Goal: Book appointment/travel/reservation

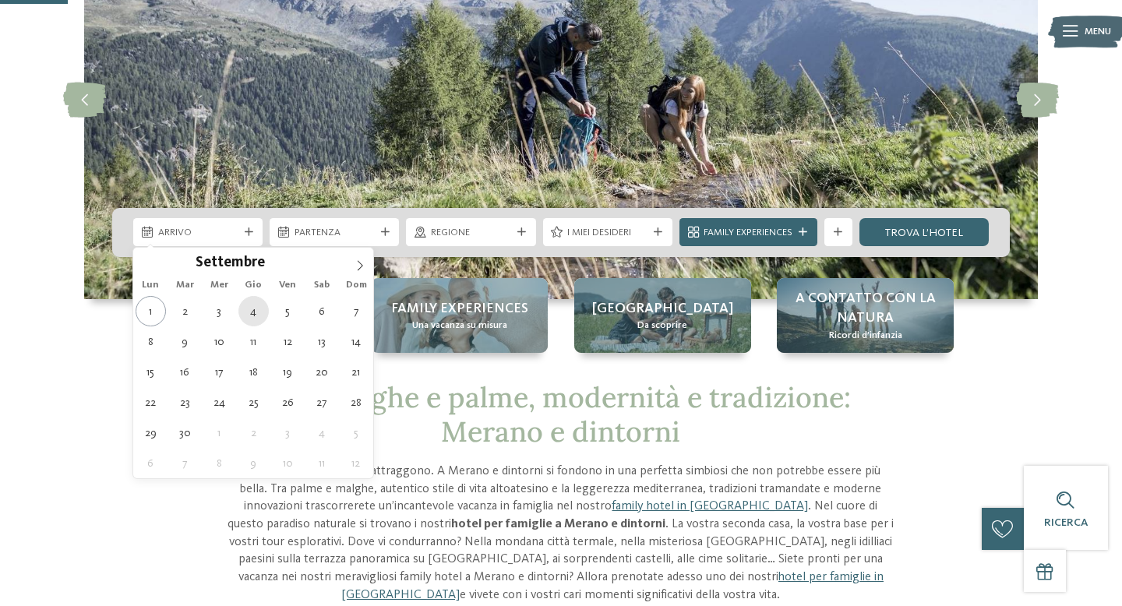
type div "04.09.2025"
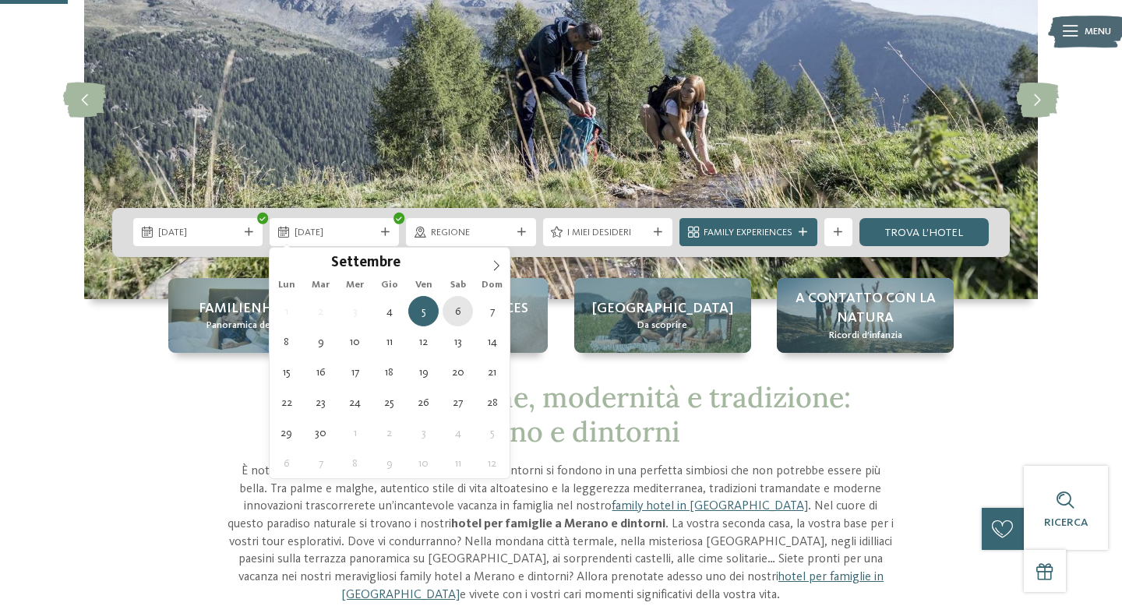
type div "06.09.2025"
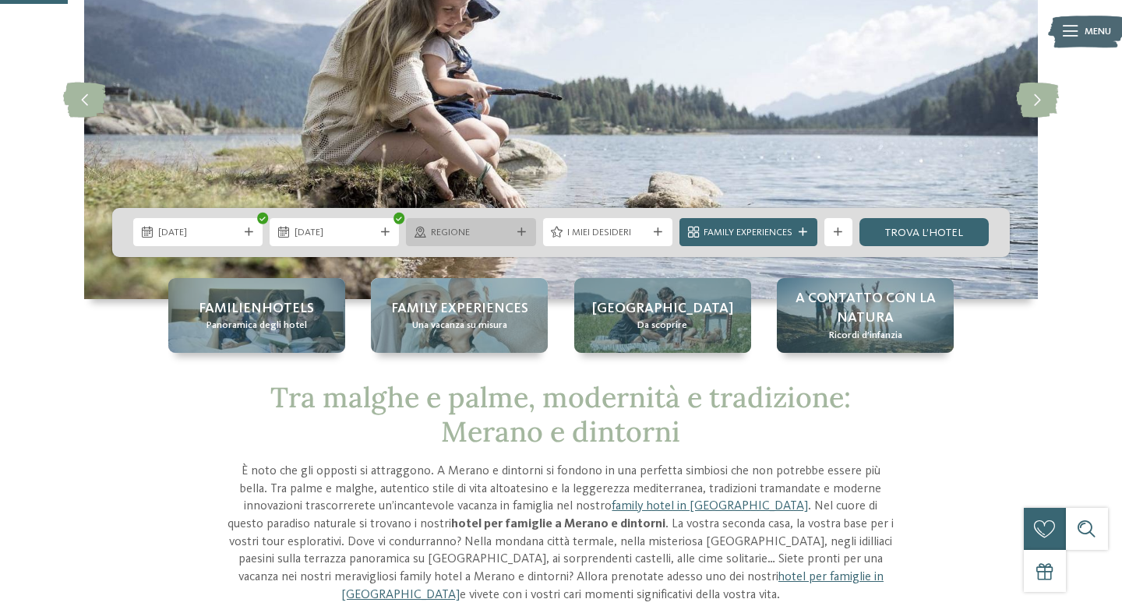
click at [527, 234] on div at bounding box center [522, 232] width 14 height 9
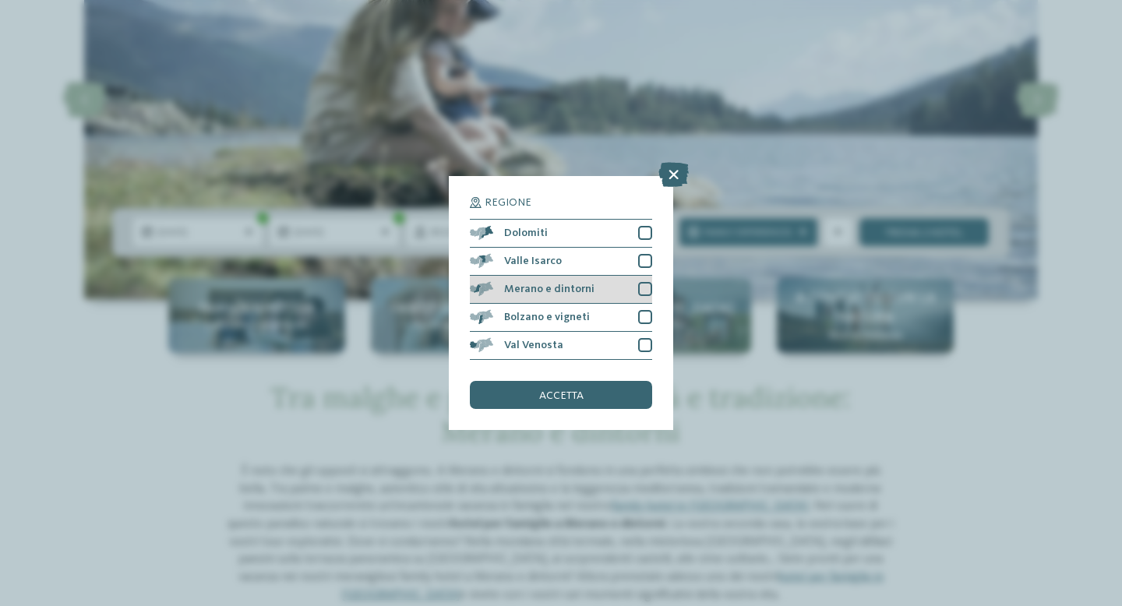
click at [576, 287] on span "Merano e dintorni" at bounding box center [549, 289] width 90 height 11
click at [574, 397] on span "accetta" at bounding box center [561, 395] width 44 height 11
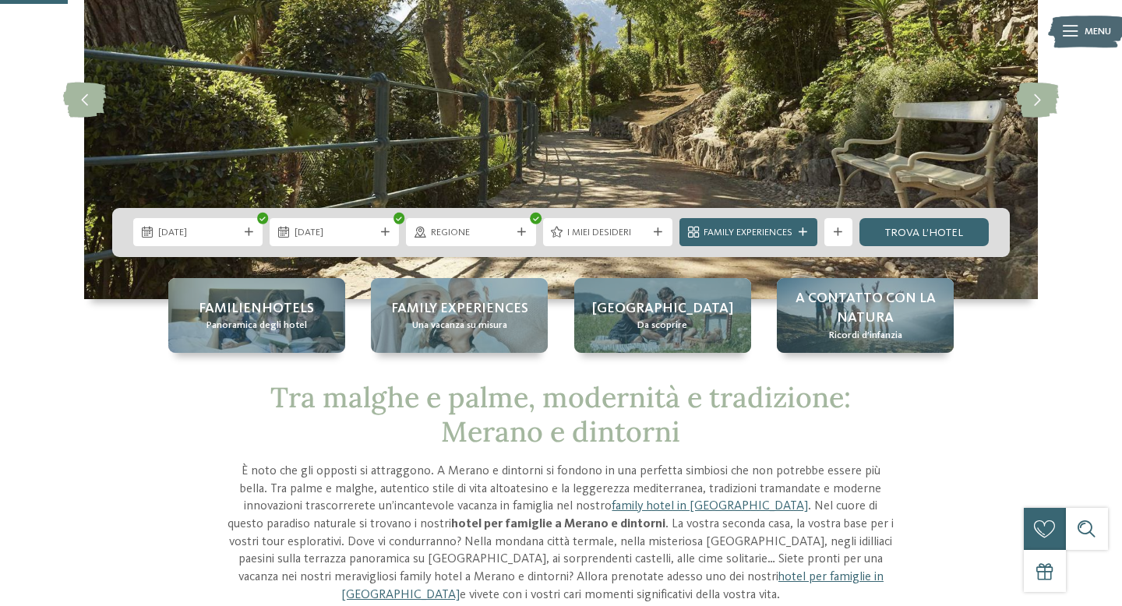
click at [643, 238] on span "I miei desideri" at bounding box center [607, 233] width 80 height 14
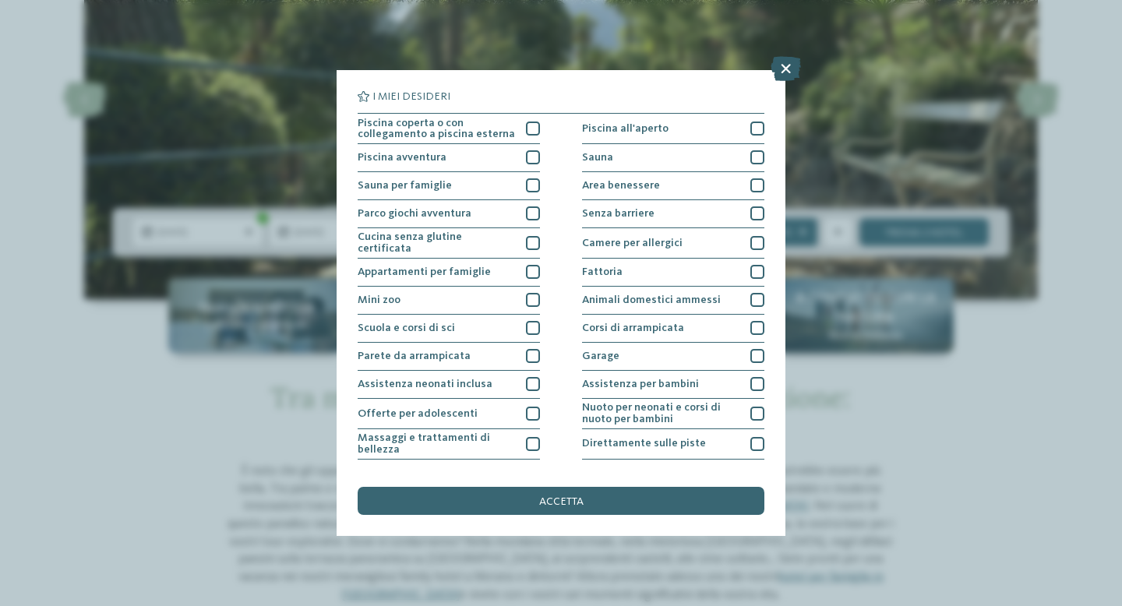
click at [784, 68] on icon at bounding box center [785, 68] width 30 height 25
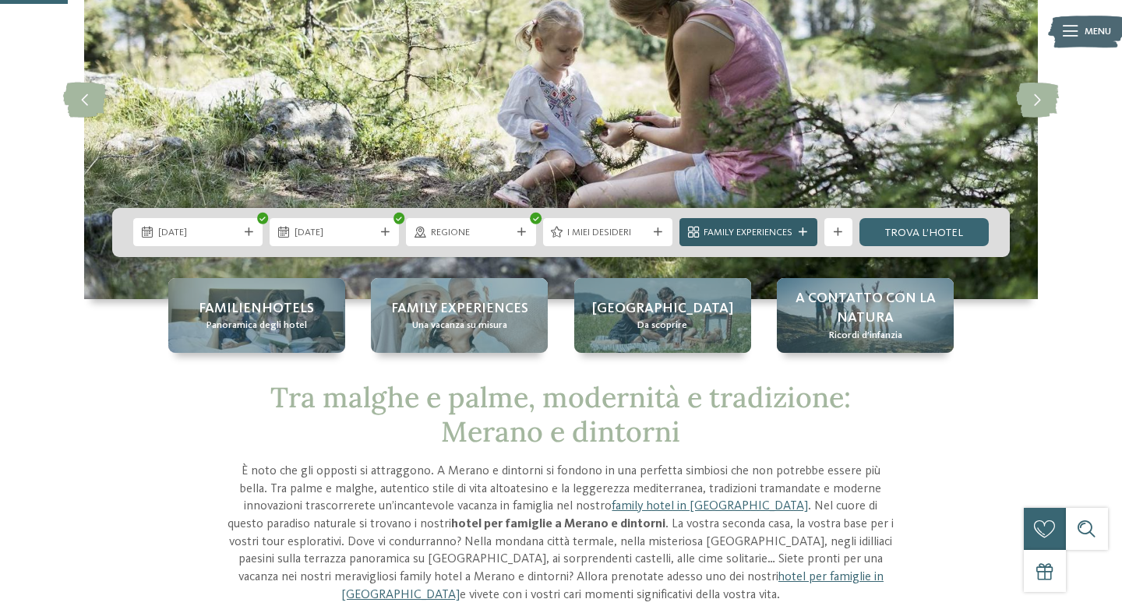
click at [762, 241] on div "Family Experiences" at bounding box center [748, 232] width 138 height 28
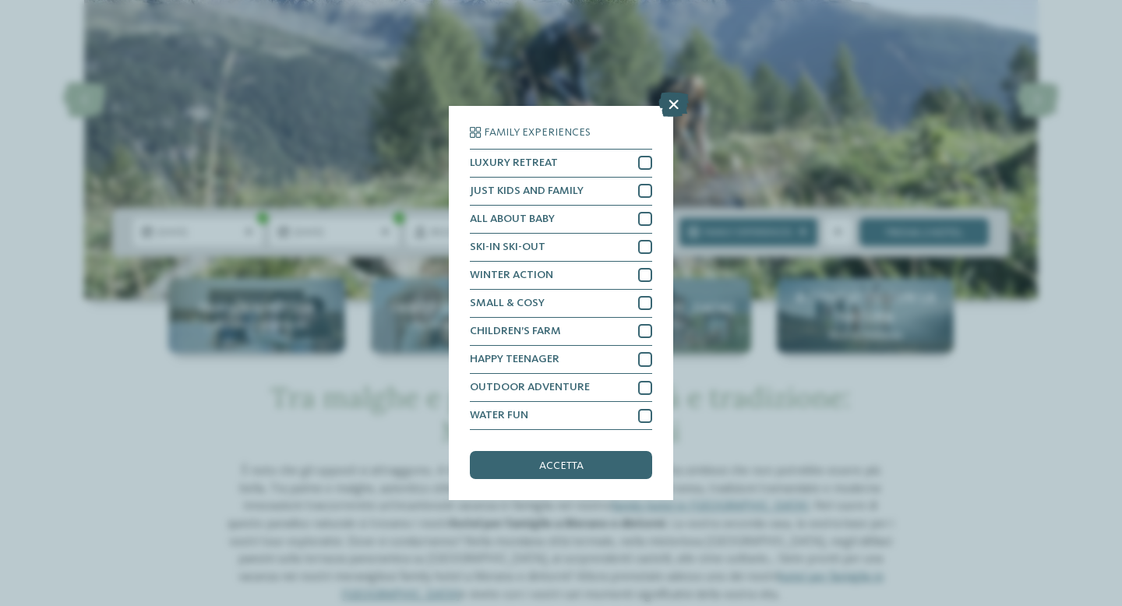
click at [674, 107] on icon at bounding box center [673, 104] width 30 height 25
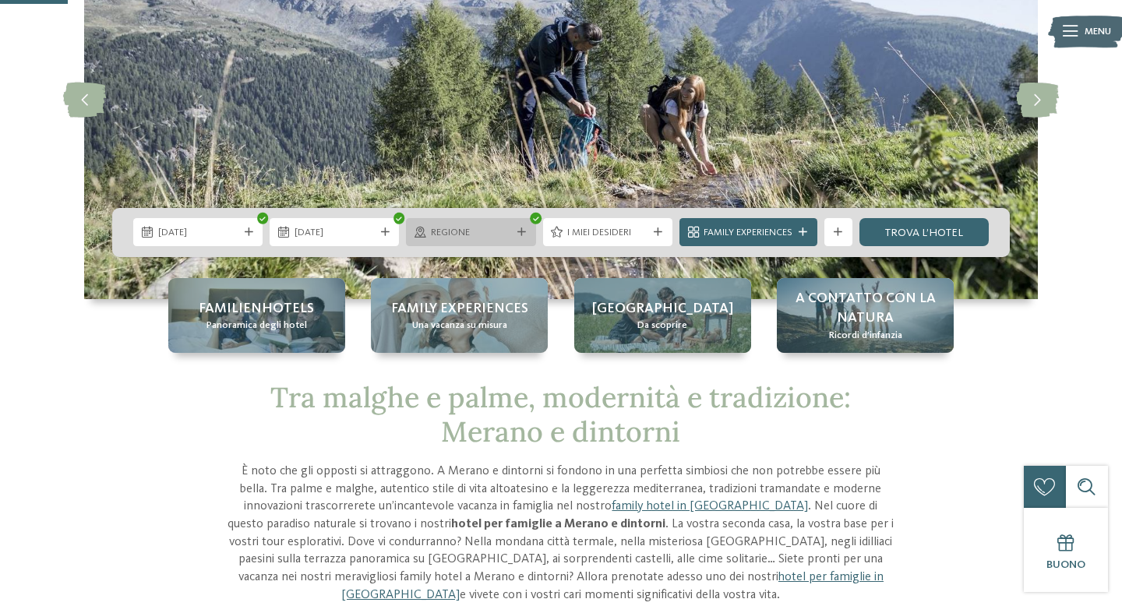
click at [475, 236] on span "Regione" at bounding box center [471, 233] width 80 height 14
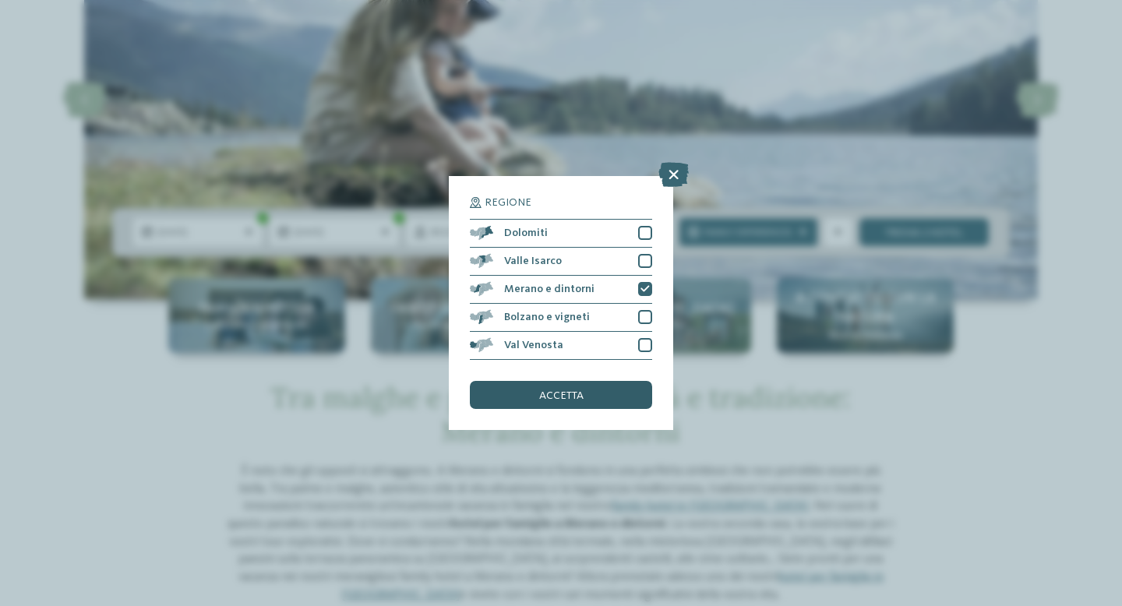
click at [530, 397] on div "accetta" at bounding box center [561, 395] width 182 height 28
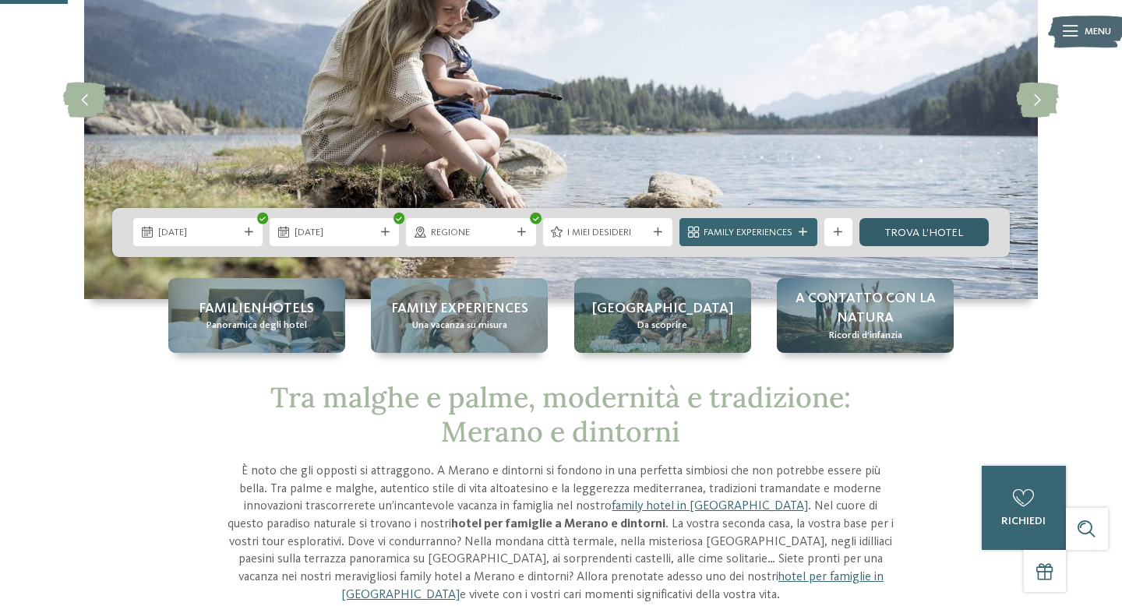
click at [948, 231] on link "trova l’hotel" at bounding box center [923, 232] width 129 height 28
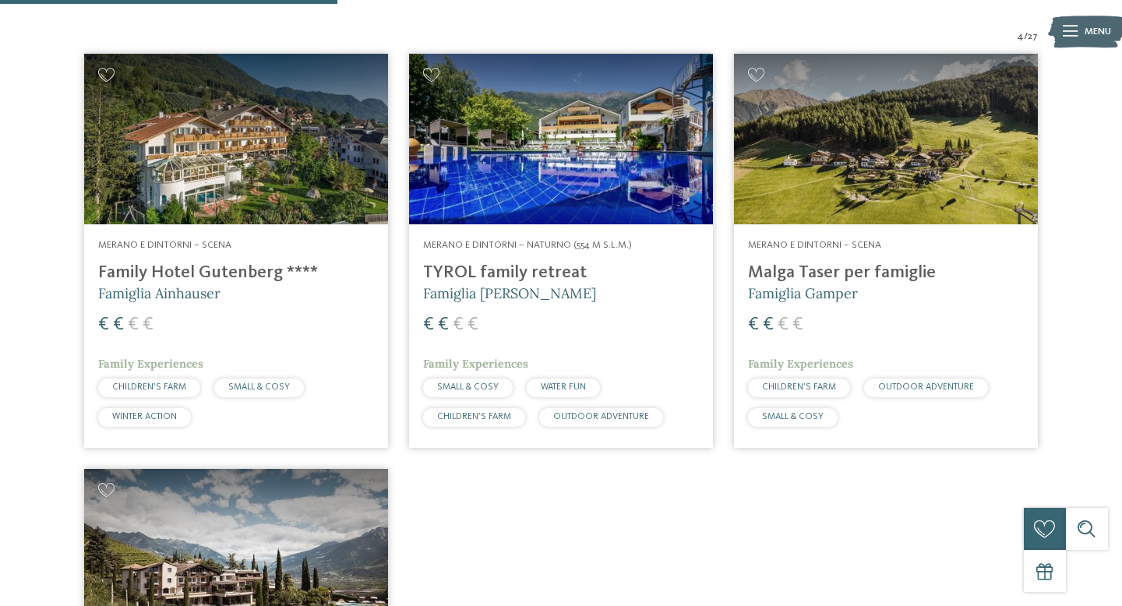
scroll to position [477, 0]
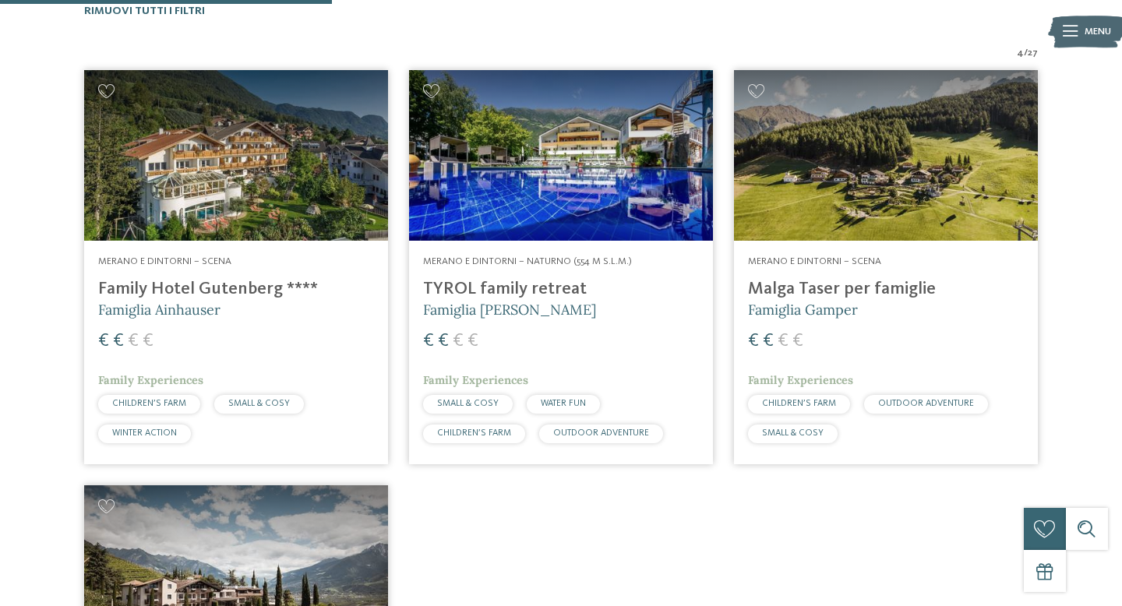
click at [194, 216] on img at bounding box center [236, 155] width 304 height 171
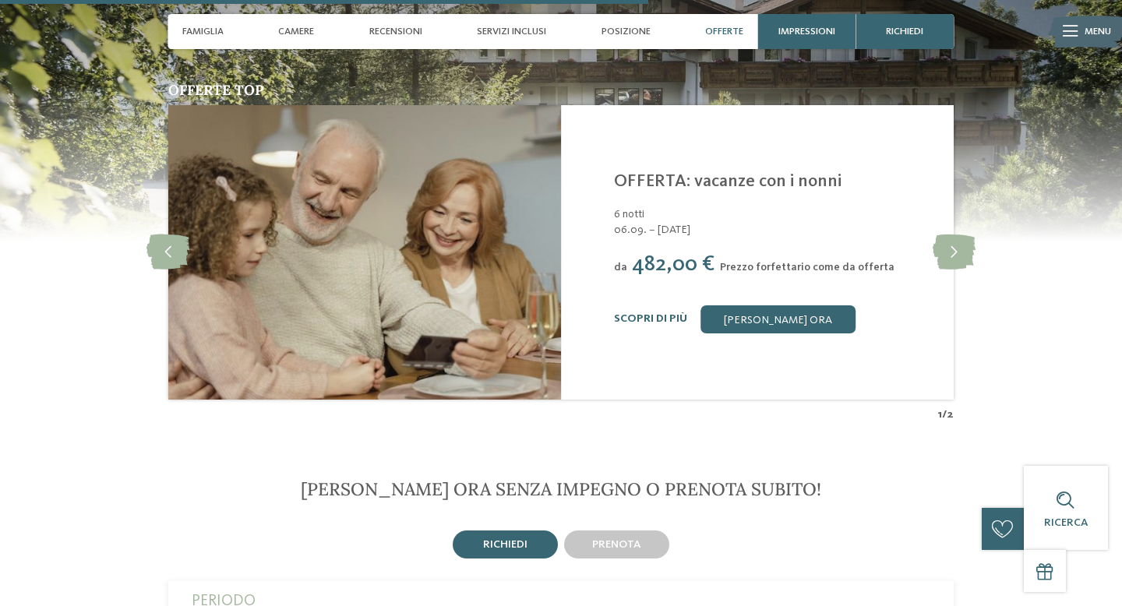
scroll to position [2466, 0]
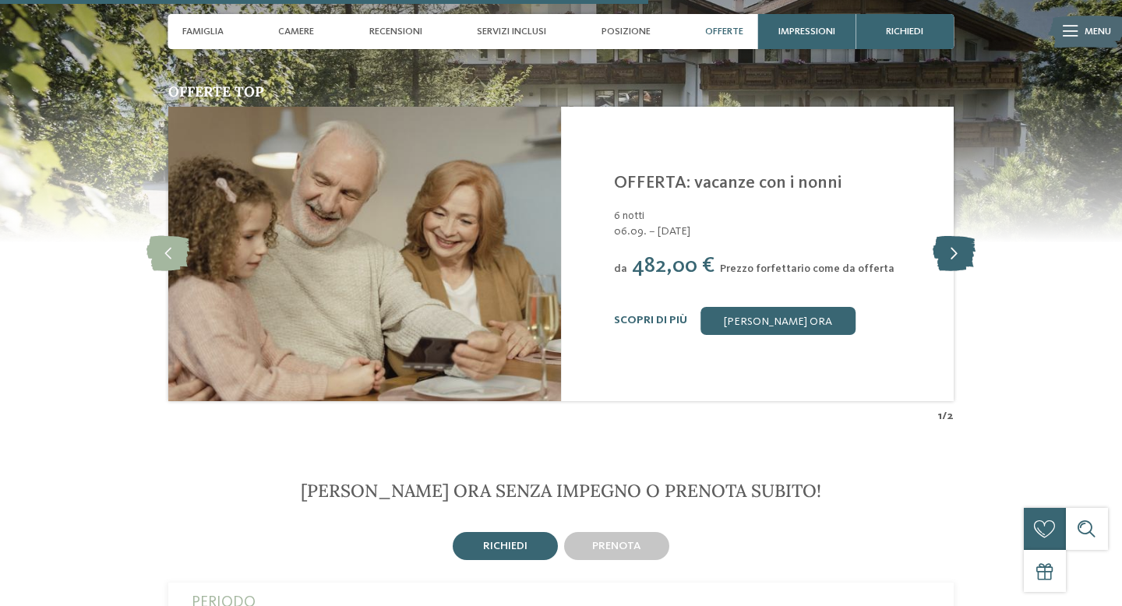
click at [946, 240] on icon at bounding box center [953, 253] width 43 height 35
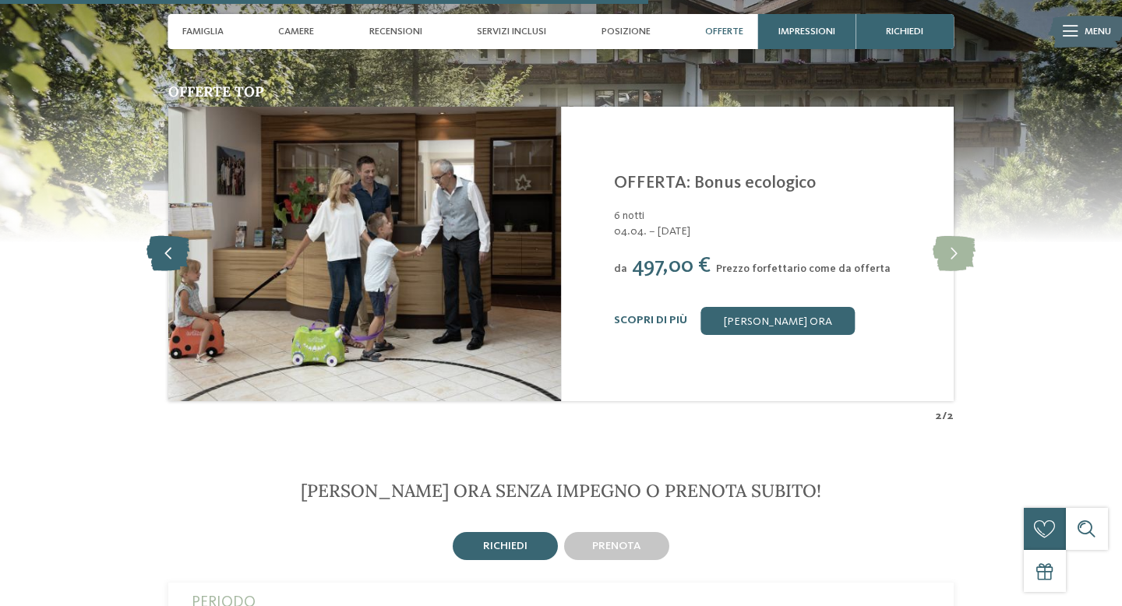
click at [165, 240] on icon at bounding box center [167, 253] width 43 height 35
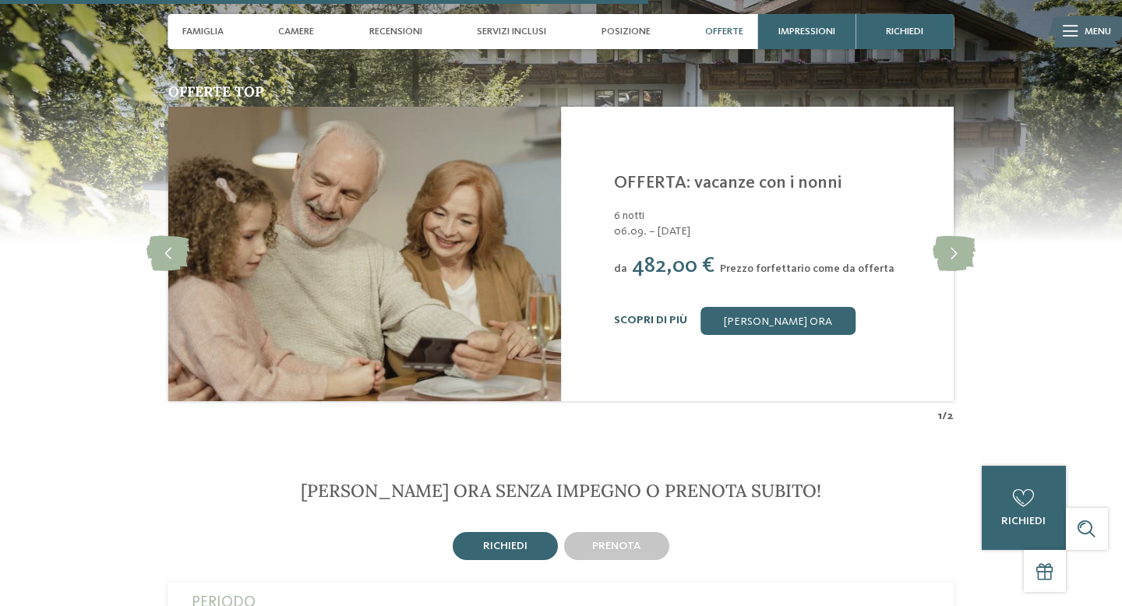
click at [651, 315] on link "Scopri di più" at bounding box center [650, 320] width 73 height 11
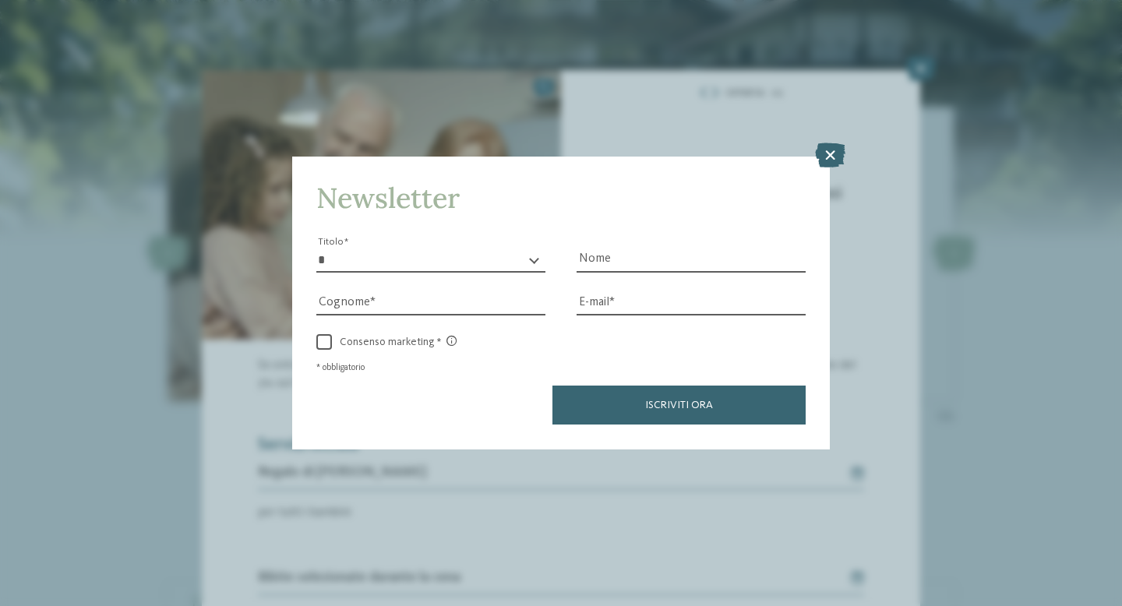
click at [833, 153] on icon at bounding box center [830, 155] width 30 height 25
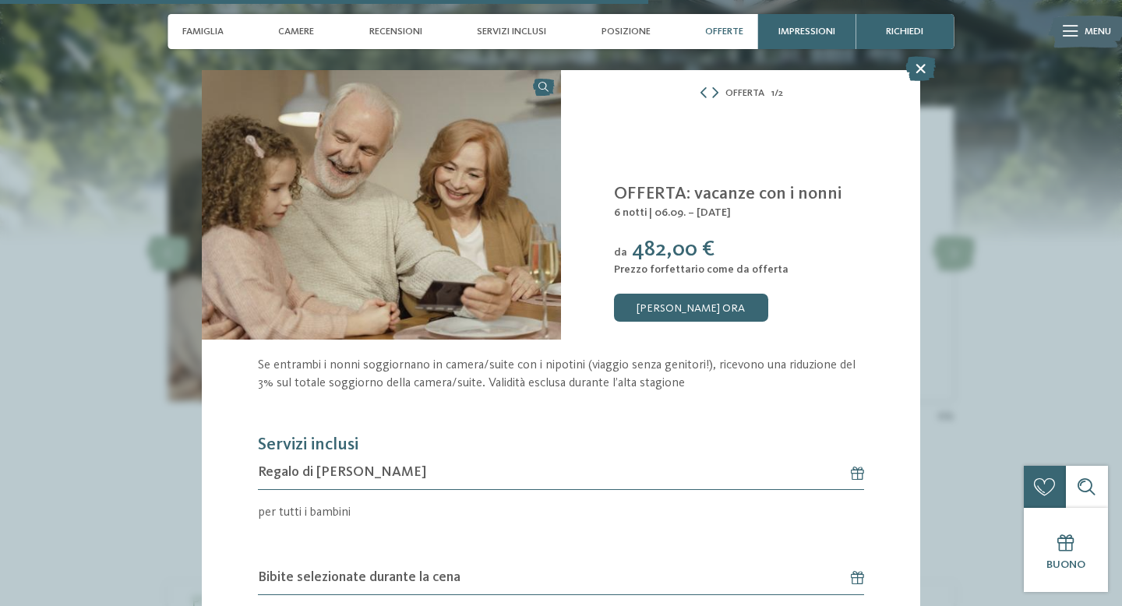
click at [921, 70] on icon at bounding box center [920, 68] width 30 height 25
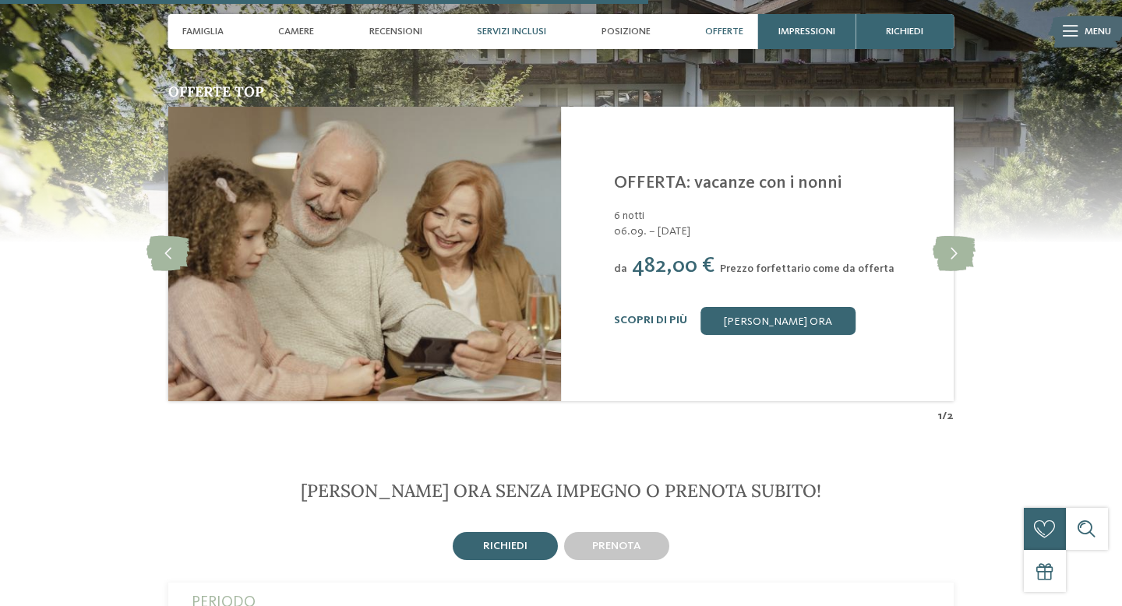
click at [528, 37] on div "Servizi inclusi" at bounding box center [511, 31] width 83 height 35
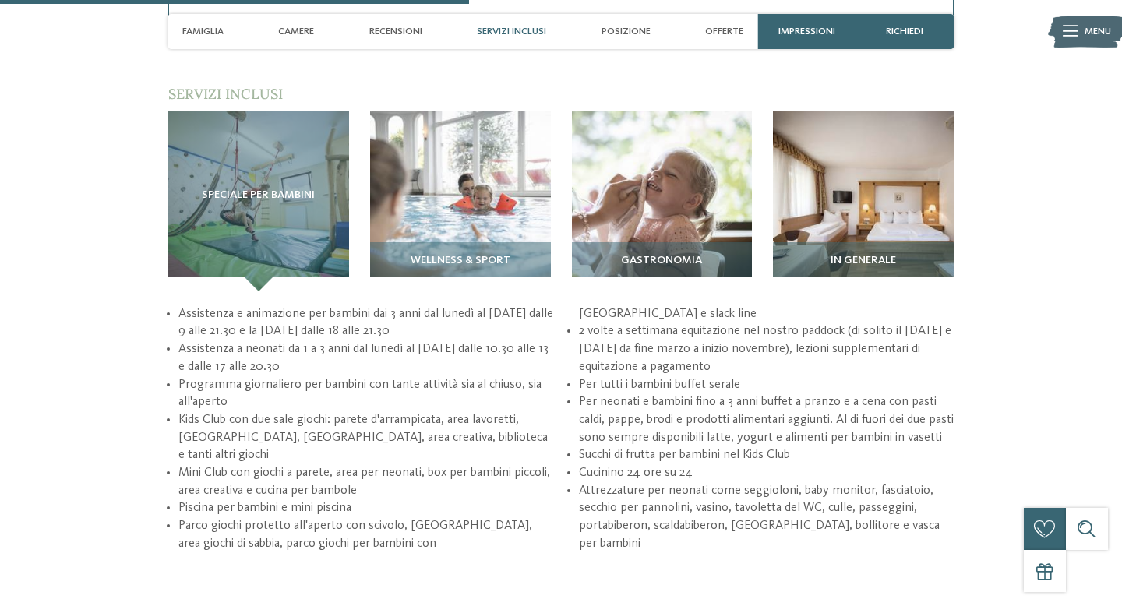
scroll to position [1783, 0]
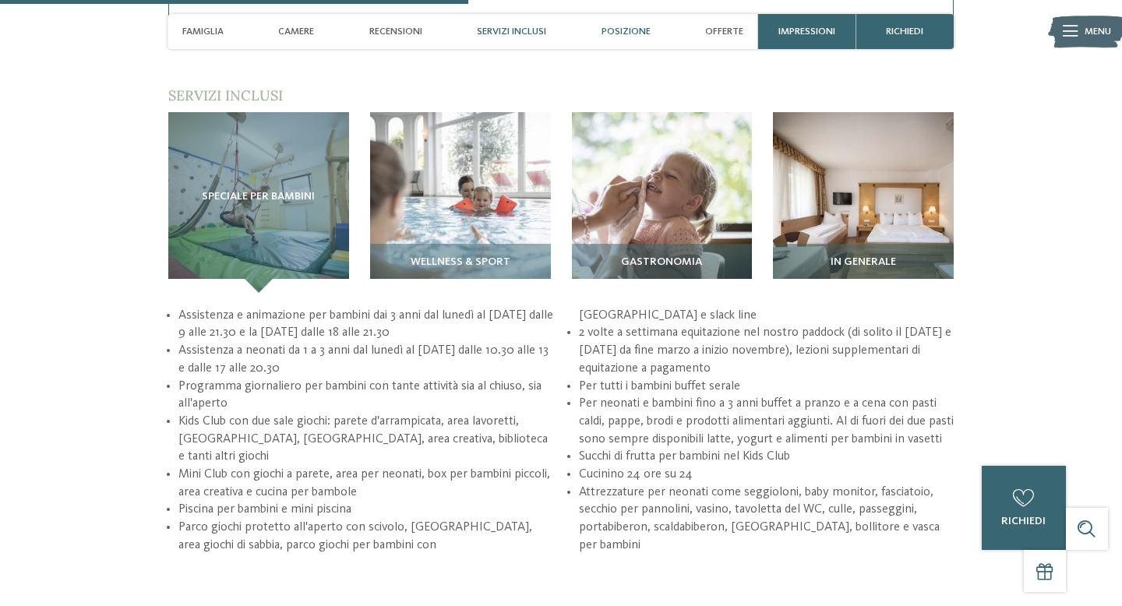
click at [621, 33] on span "Posizione" at bounding box center [625, 32] width 49 height 12
click at [628, 31] on span "Posizione" at bounding box center [625, 32] width 49 height 12
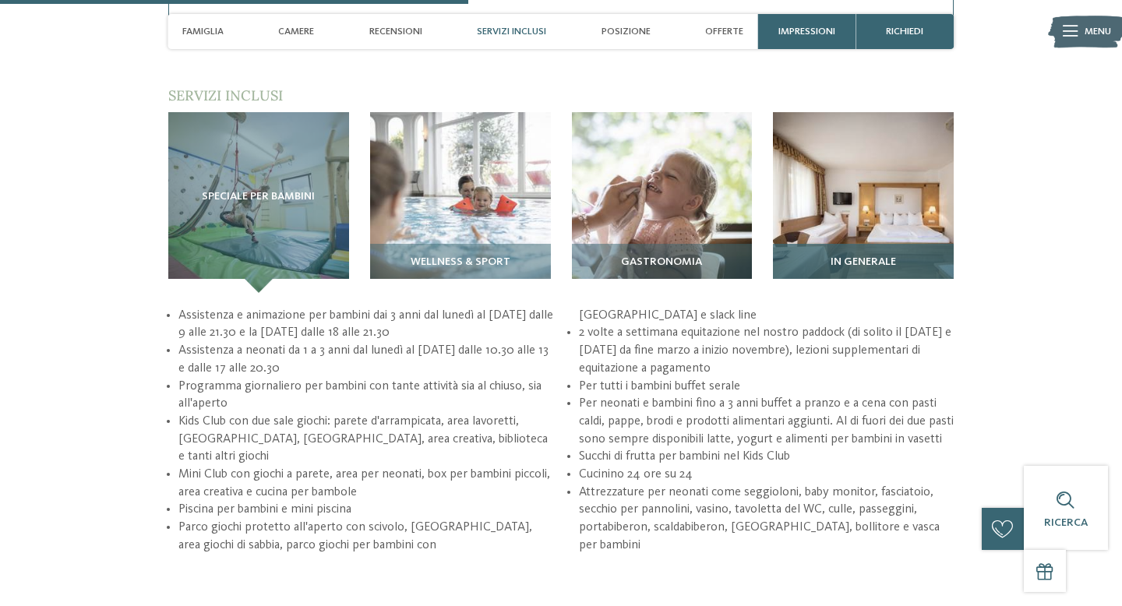
click at [844, 178] on img at bounding box center [863, 202] width 181 height 181
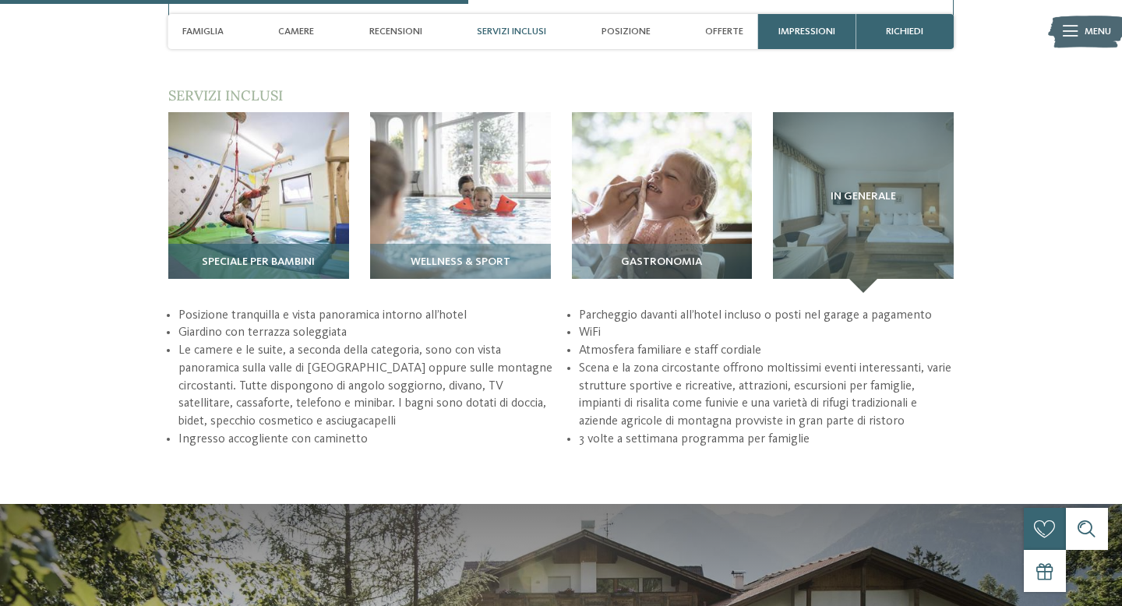
click at [296, 174] on img at bounding box center [258, 202] width 181 height 181
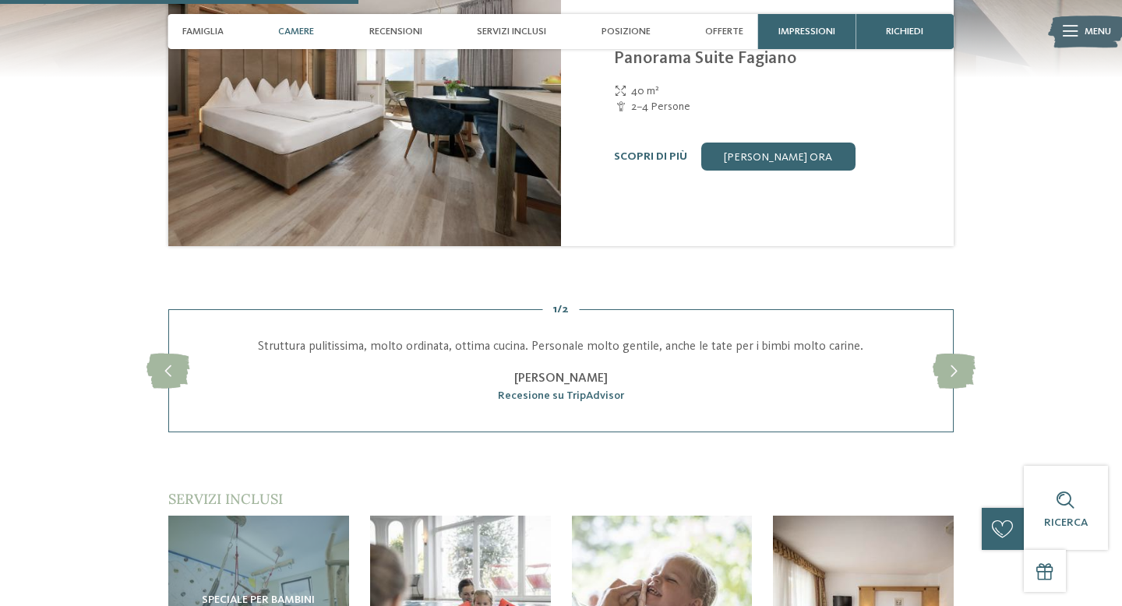
scroll to position [1342, 0]
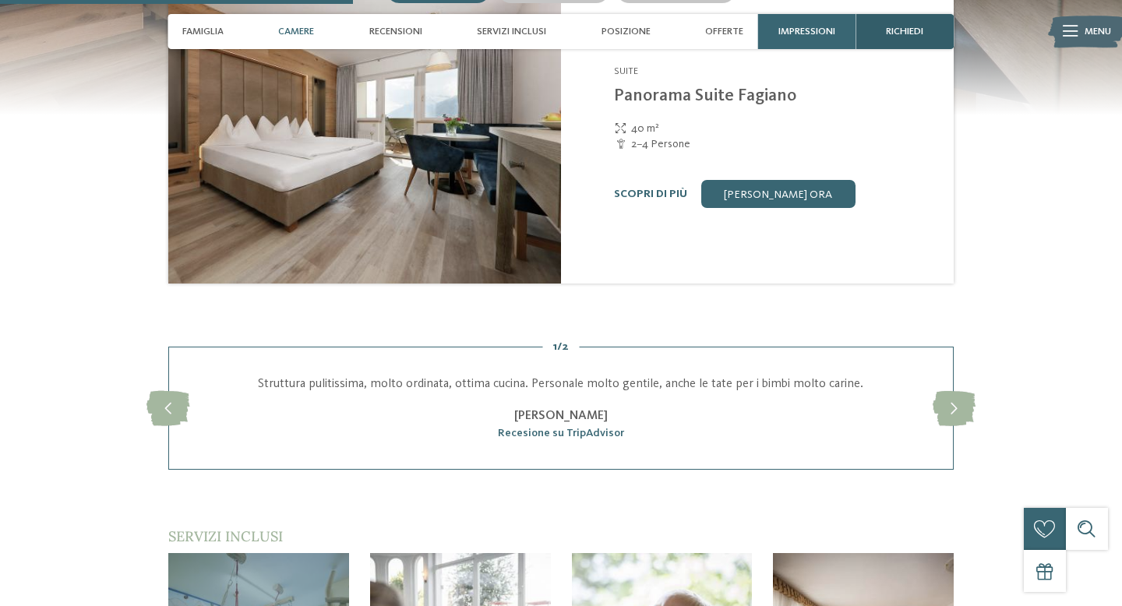
click at [923, 37] on span "richiedi" at bounding box center [904, 32] width 37 height 12
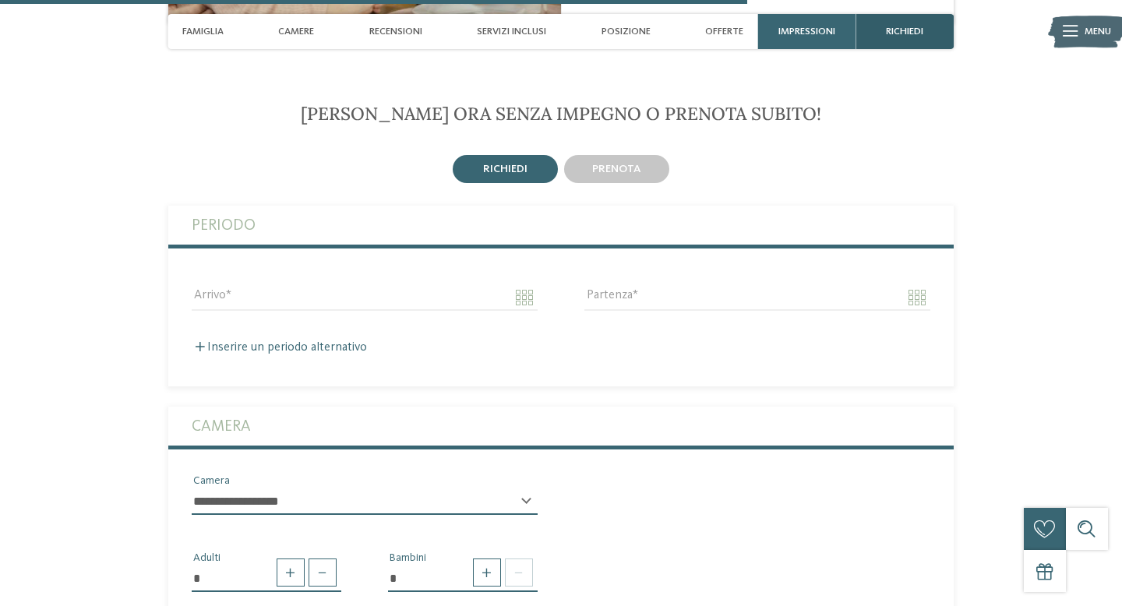
scroll to position [2843, 0]
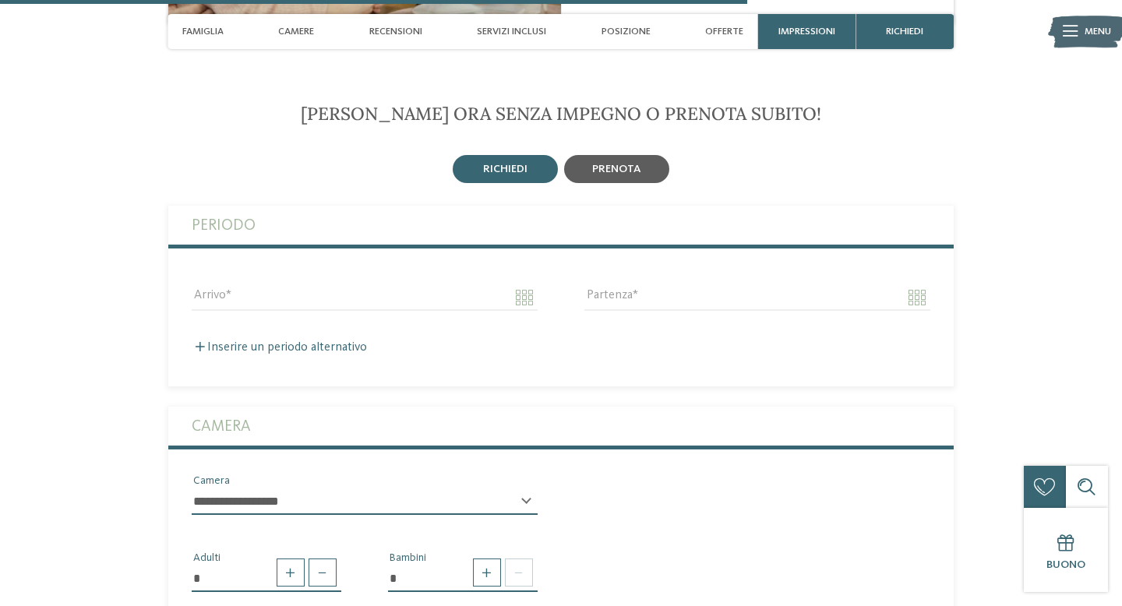
click at [622, 162] on div "prenota" at bounding box center [616, 169] width 105 height 28
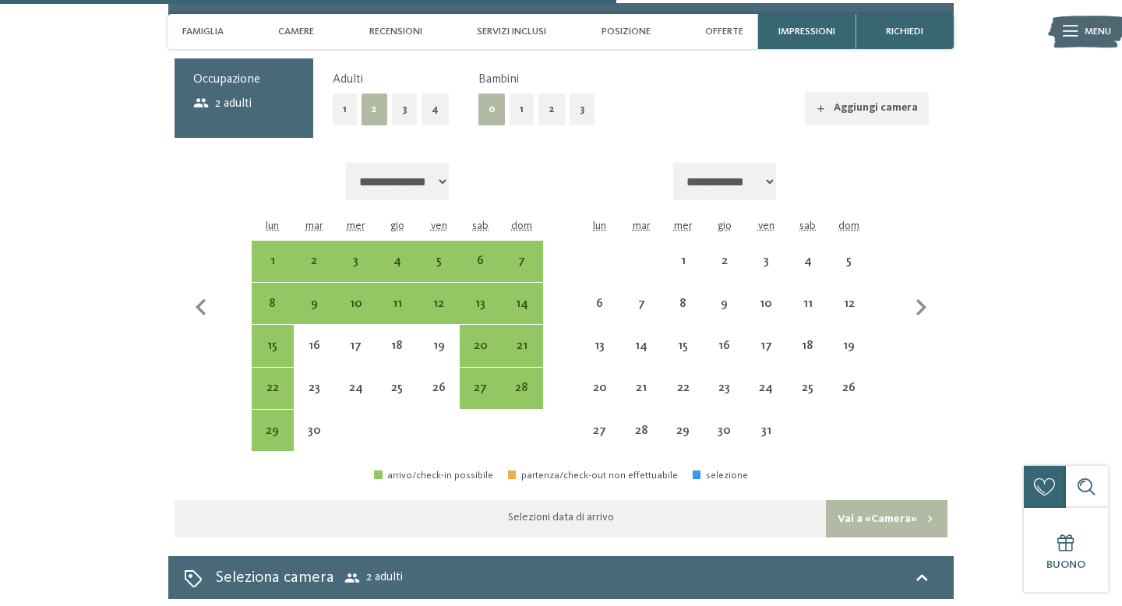
scroll to position [3042, 0]
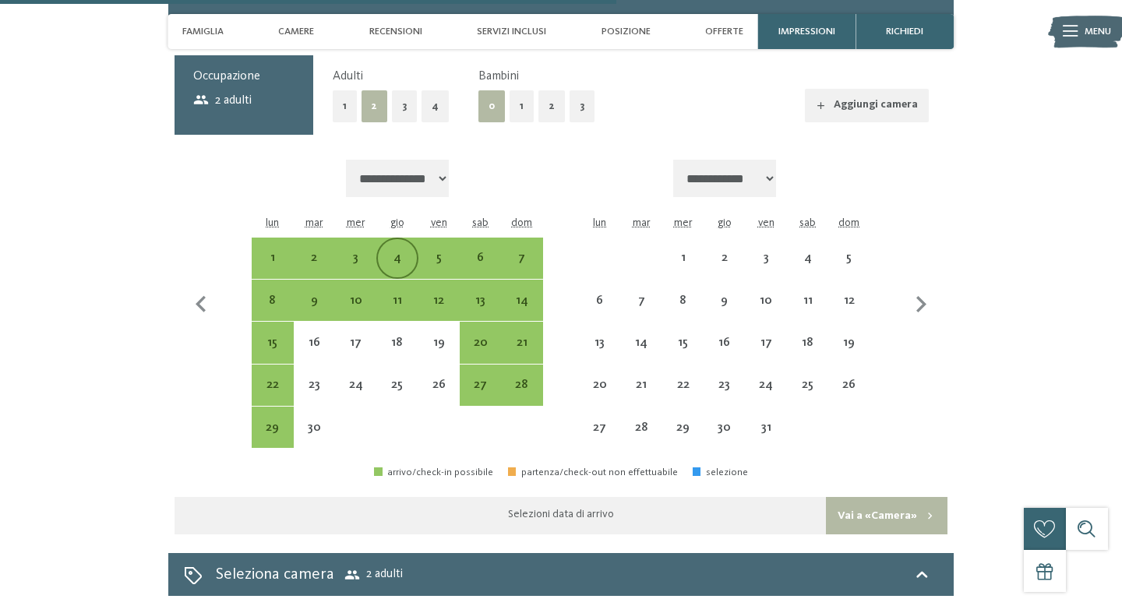
click at [402, 252] on div "4" at bounding box center [397, 271] width 38 height 38
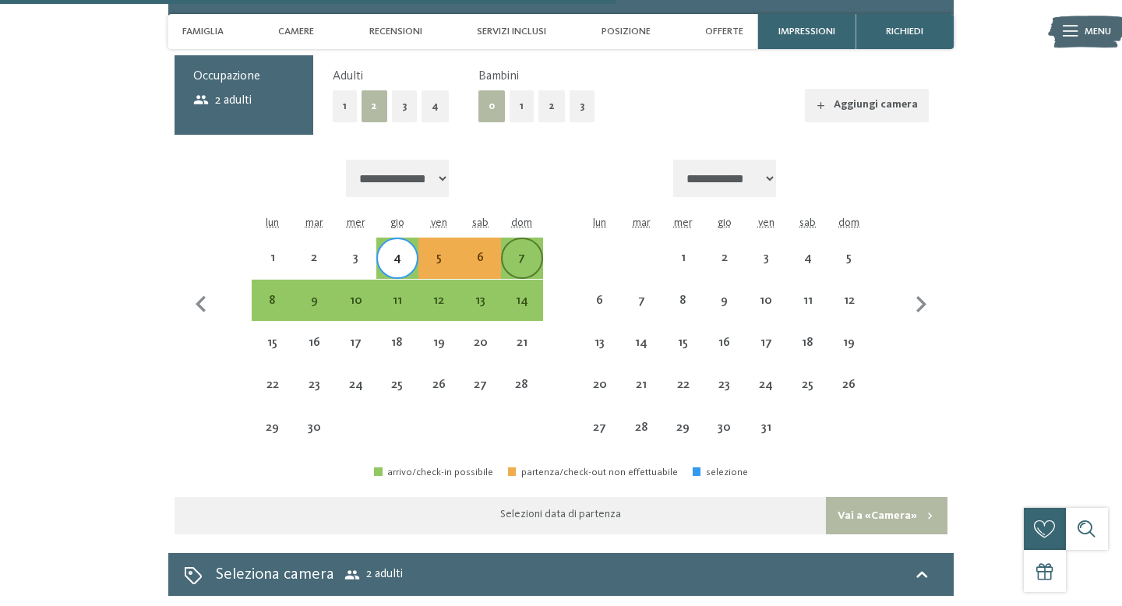
click at [516, 252] on div "7" at bounding box center [521, 271] width 38 height 38
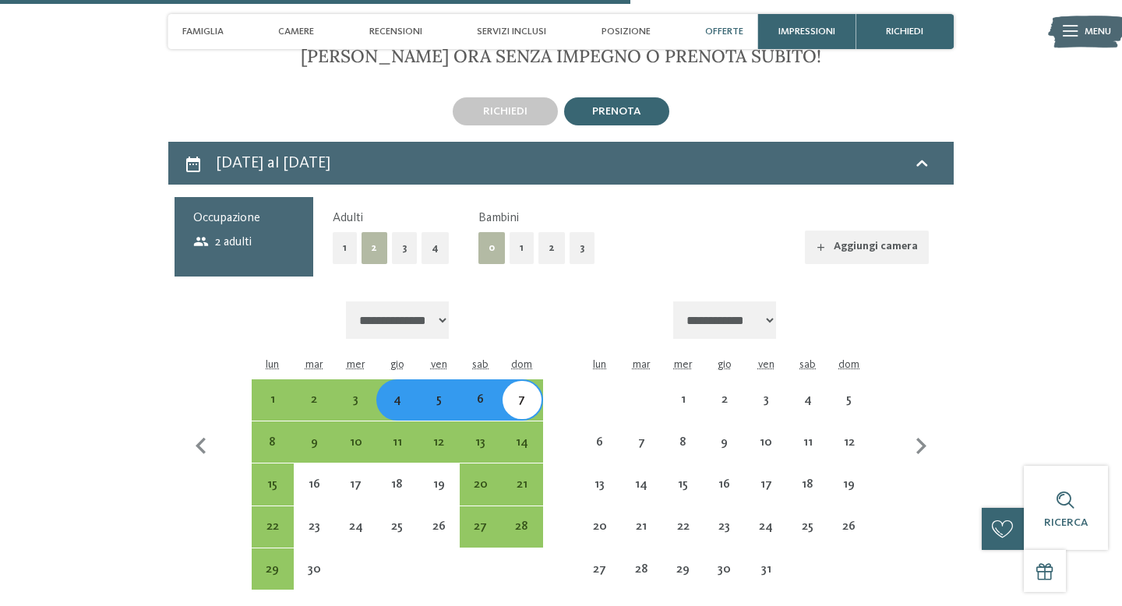
scroll to position [2850, 0]
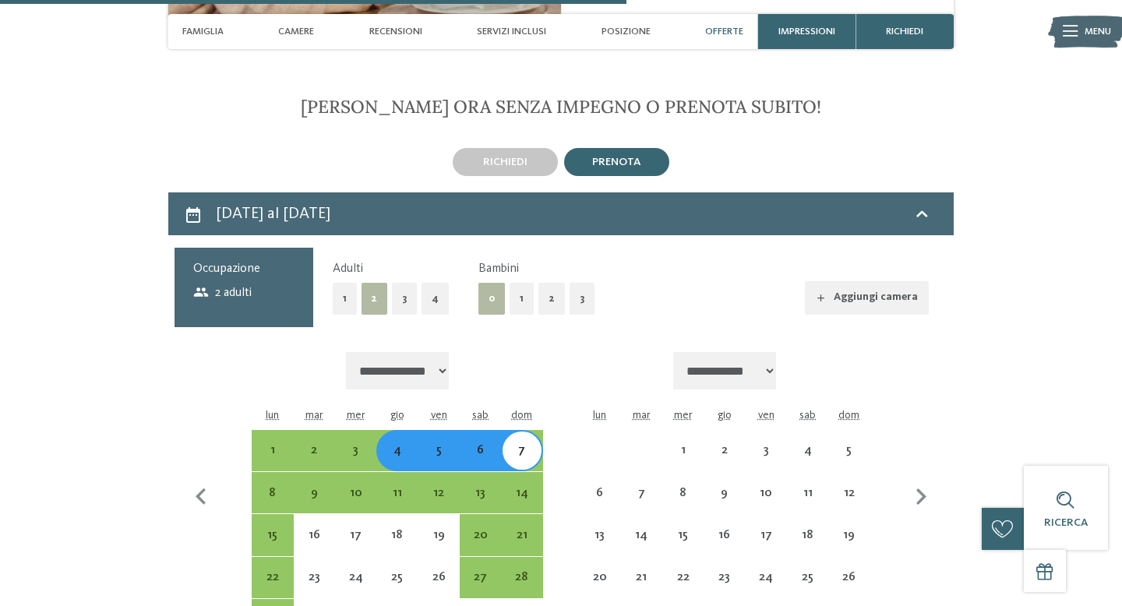
click at [400, 444] on div "4" at bounding box center [397, 463] width 38 height 38
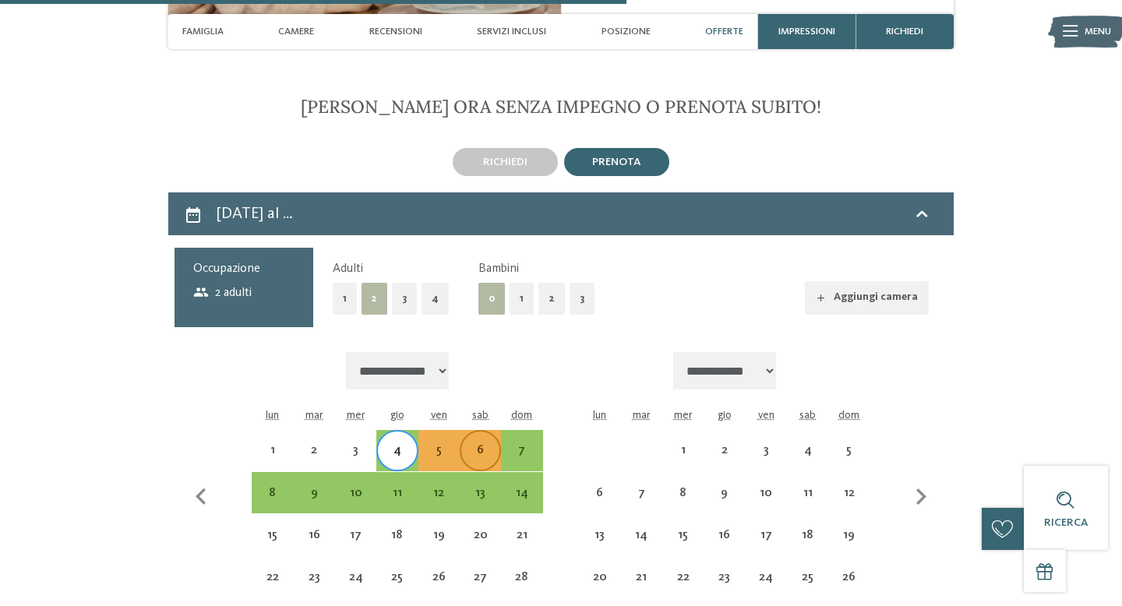
click at [476, 444] on div "6" at bounding box center [480, 463] width 38 height 38
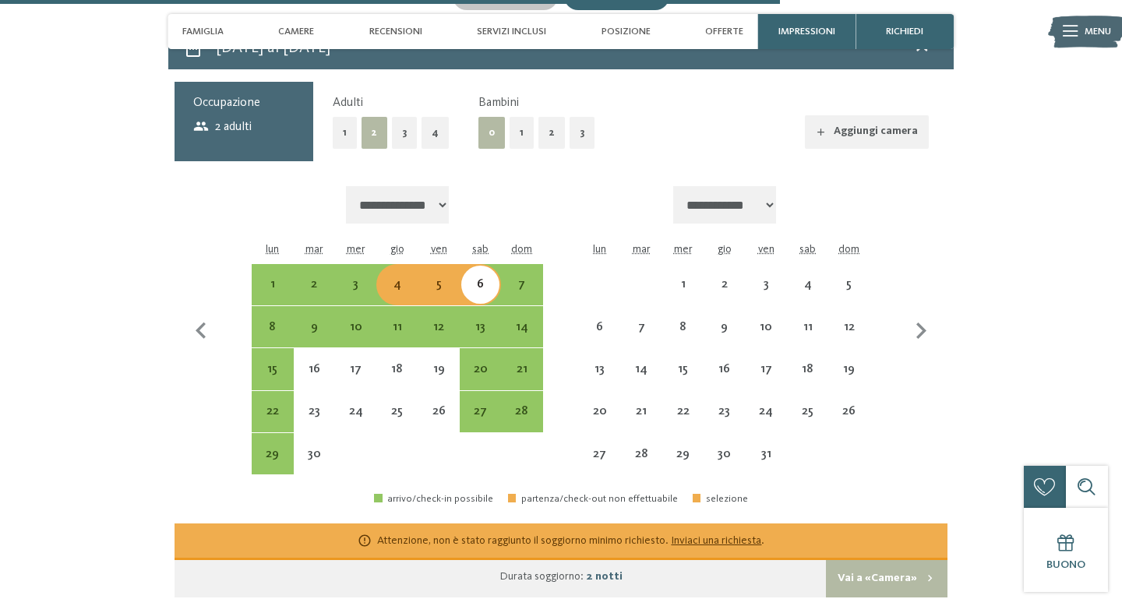
scroll to position [3018, 0]
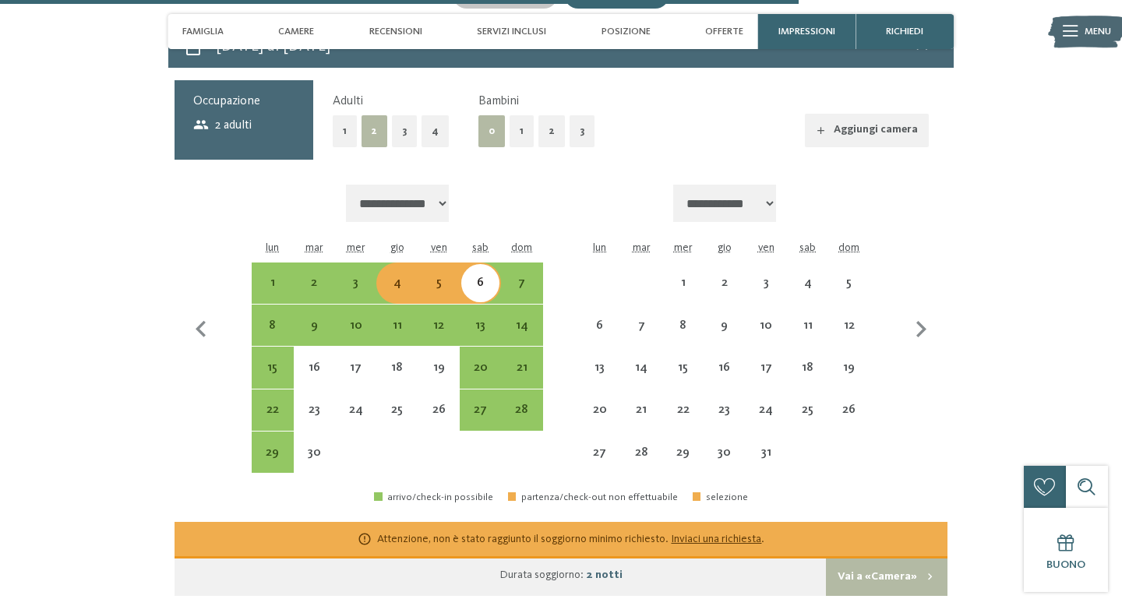
click at [435, 277] on div "5" at bounding box center [439, 296] width 38 height 38
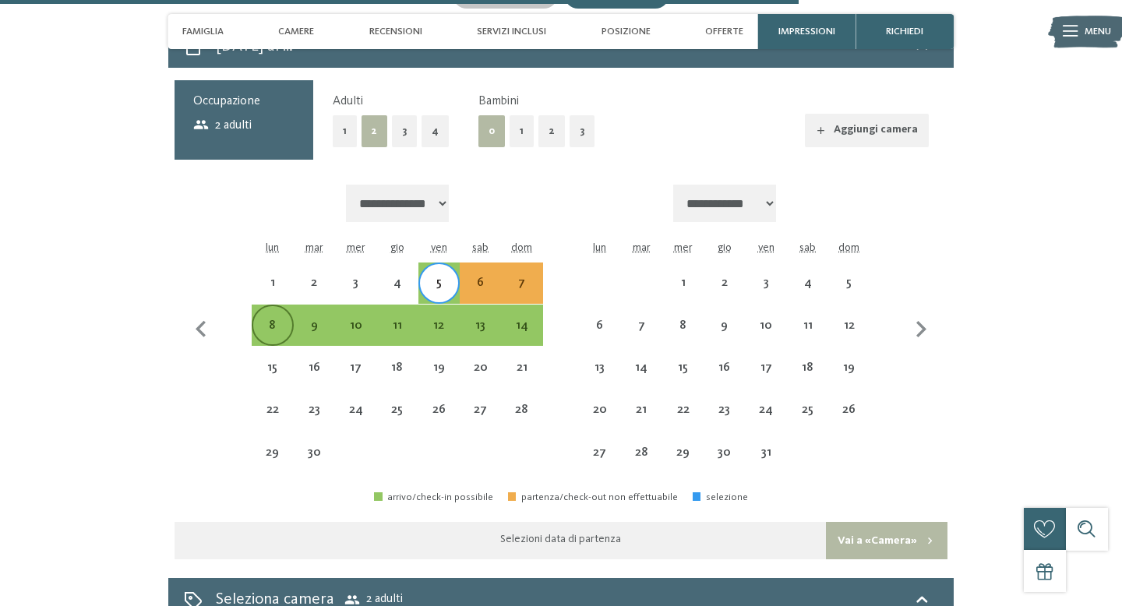
click at [283, 319] on div "8" at bounding box center [272, 338] width 38 height 38
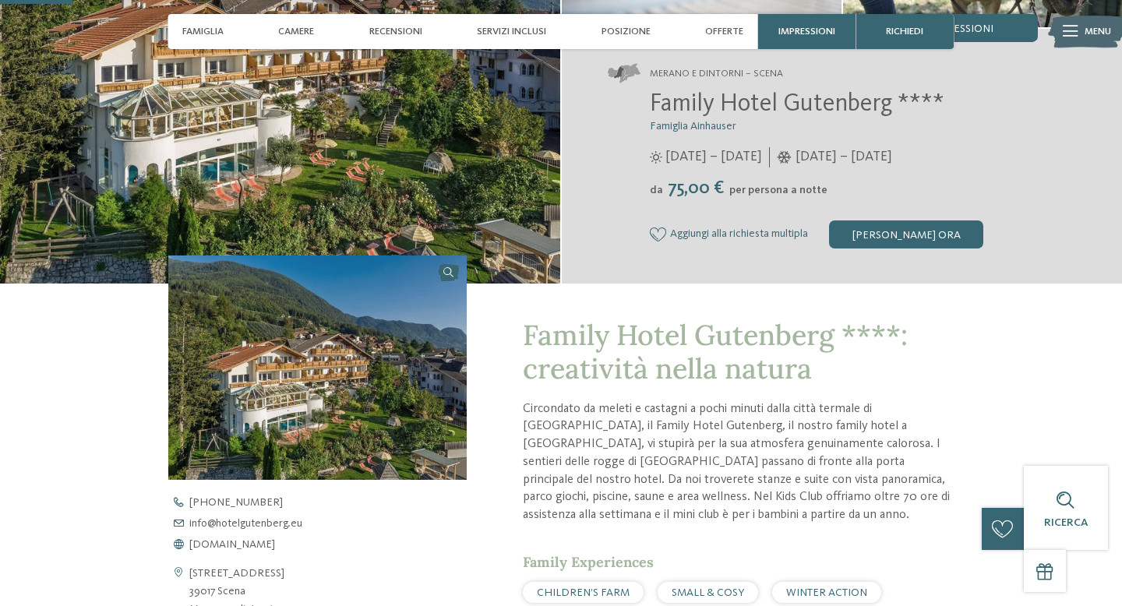
scroll to position [0, 0]
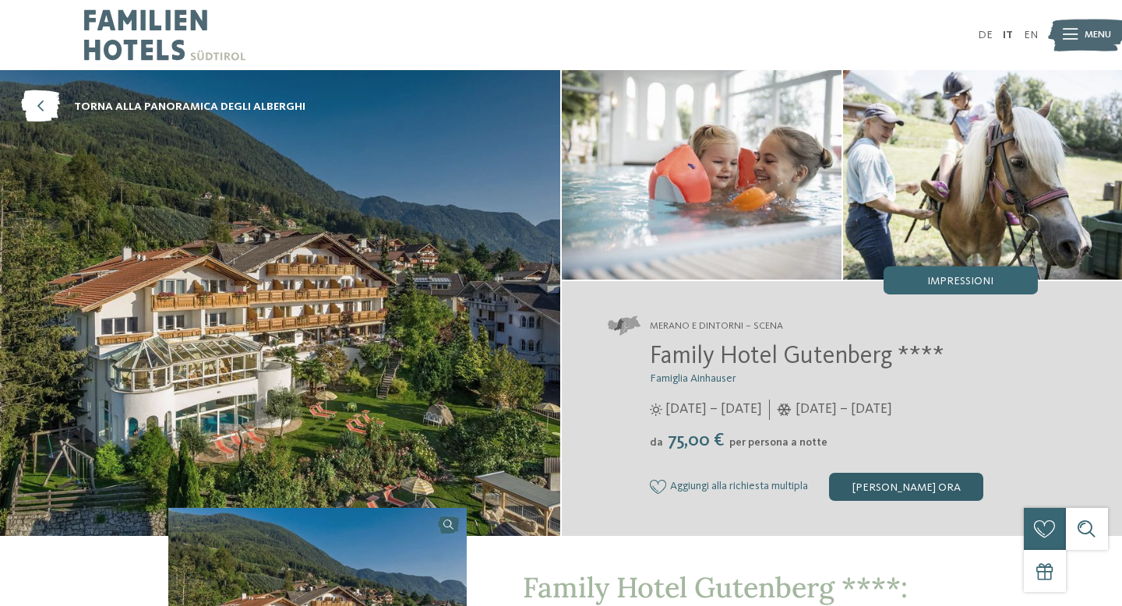
click at [849, 484] on div "[PERSON_NAME] ora" at bounding box center [906, 487] width 154 height 28
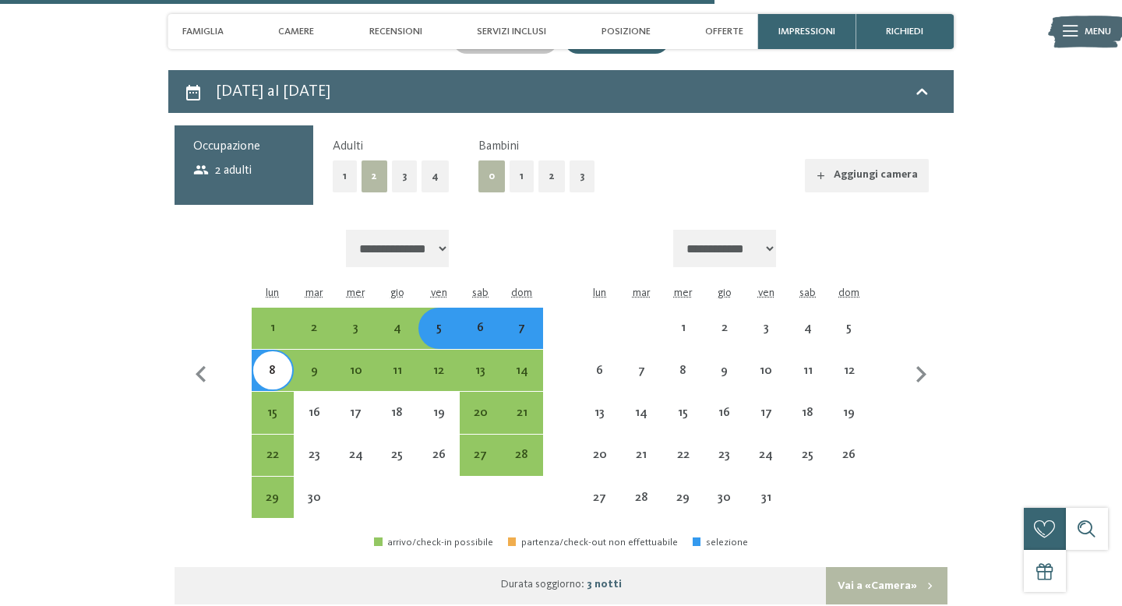
scroll to position [2940, 0]
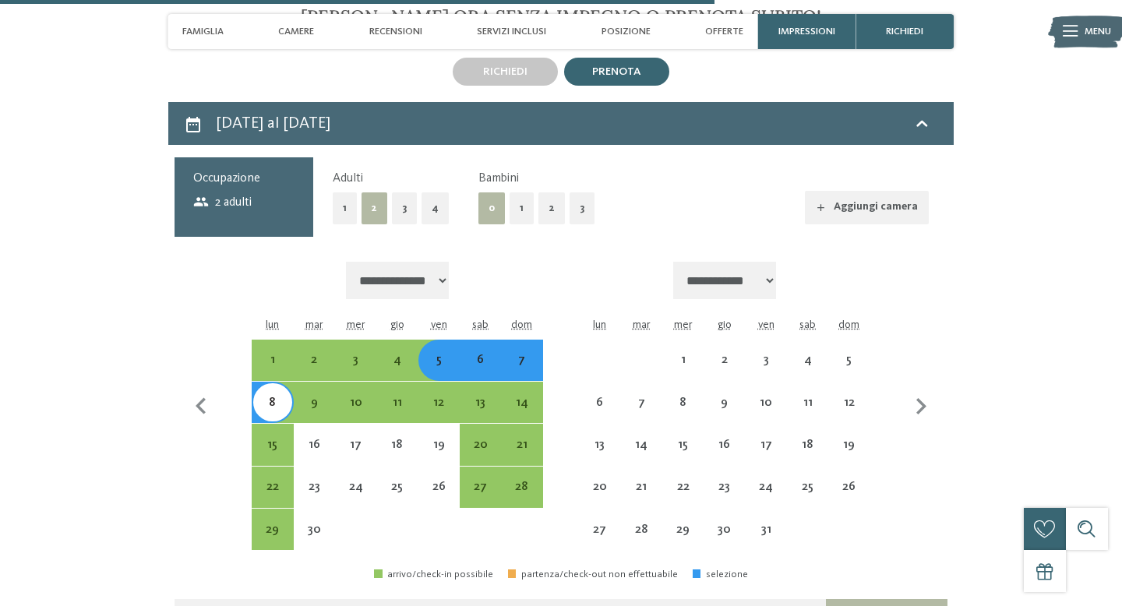
click at [519, 194] on button "1" at bounding box center [521, 208] width 24 height 32
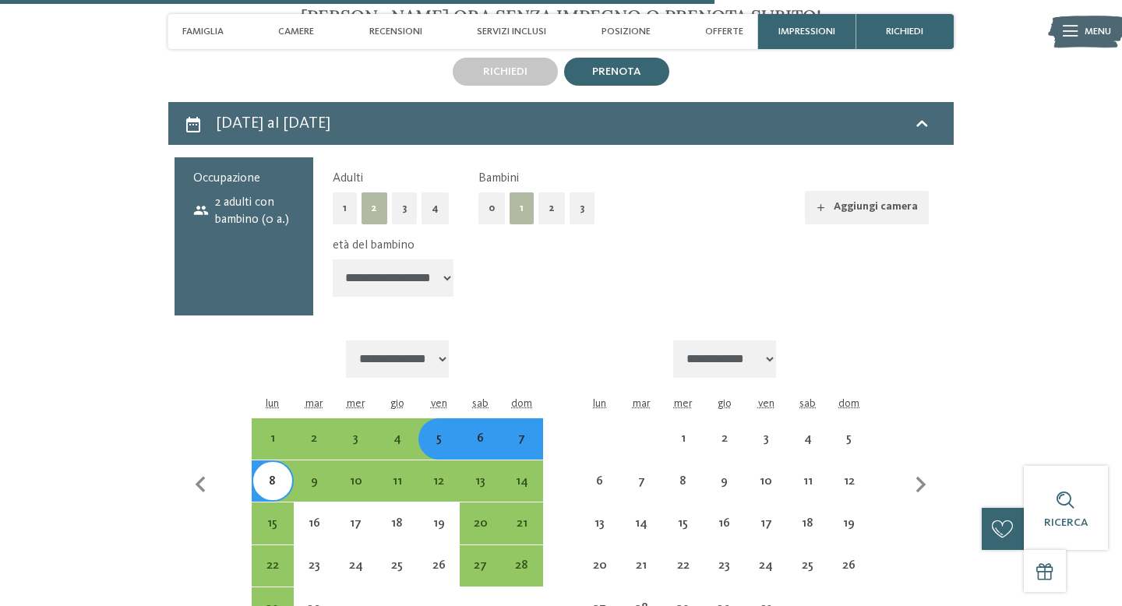
click at [420, 261] on select "**********" at bounding box center [394, 277] width 122 height 37
select select "*"
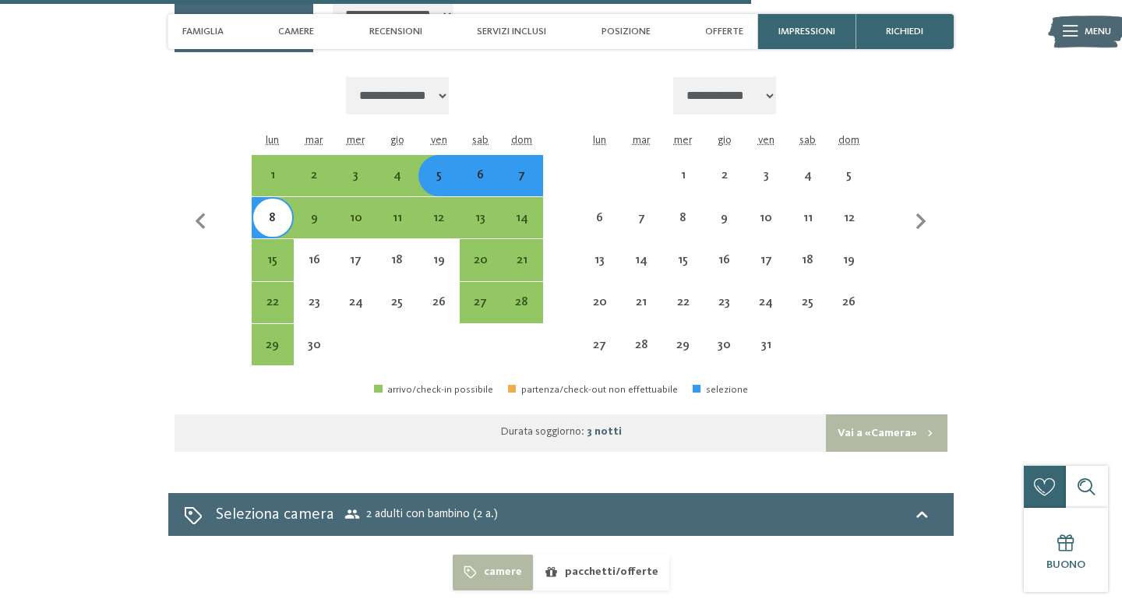
scroll to position [3182, 0]
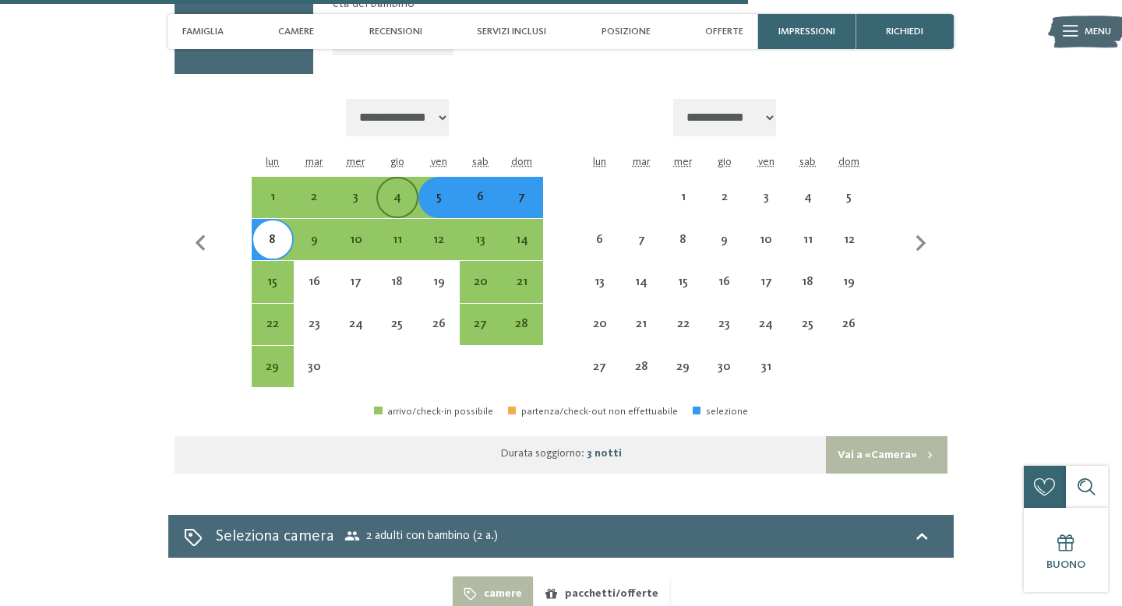
click at [398, 191] on div "4" at bounding box center [397, 210] width 38 height 38
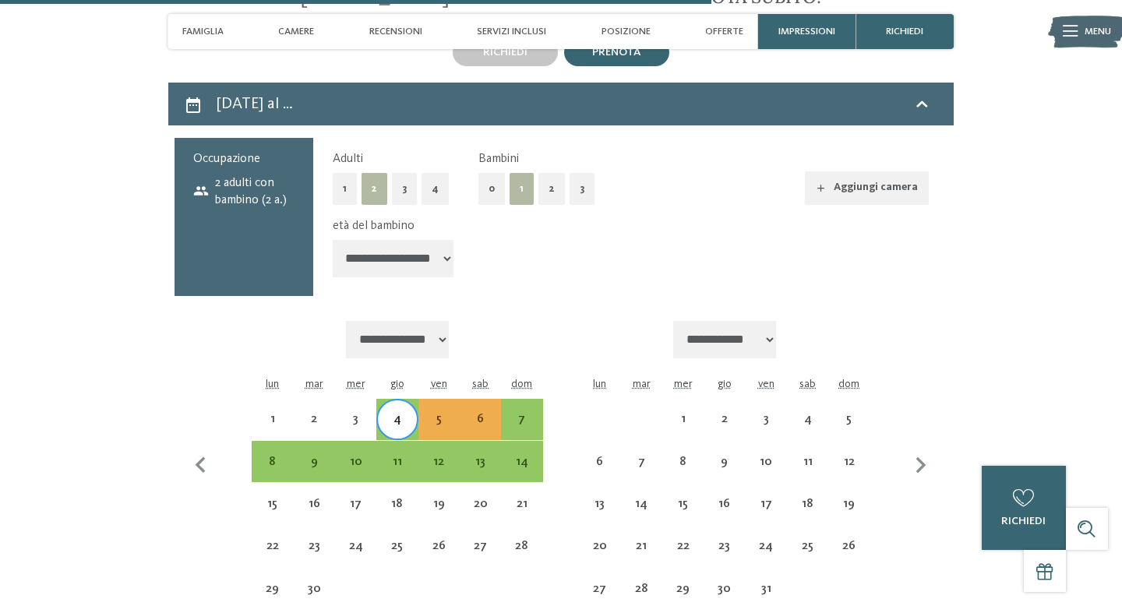
scroll to position [2947, 0]
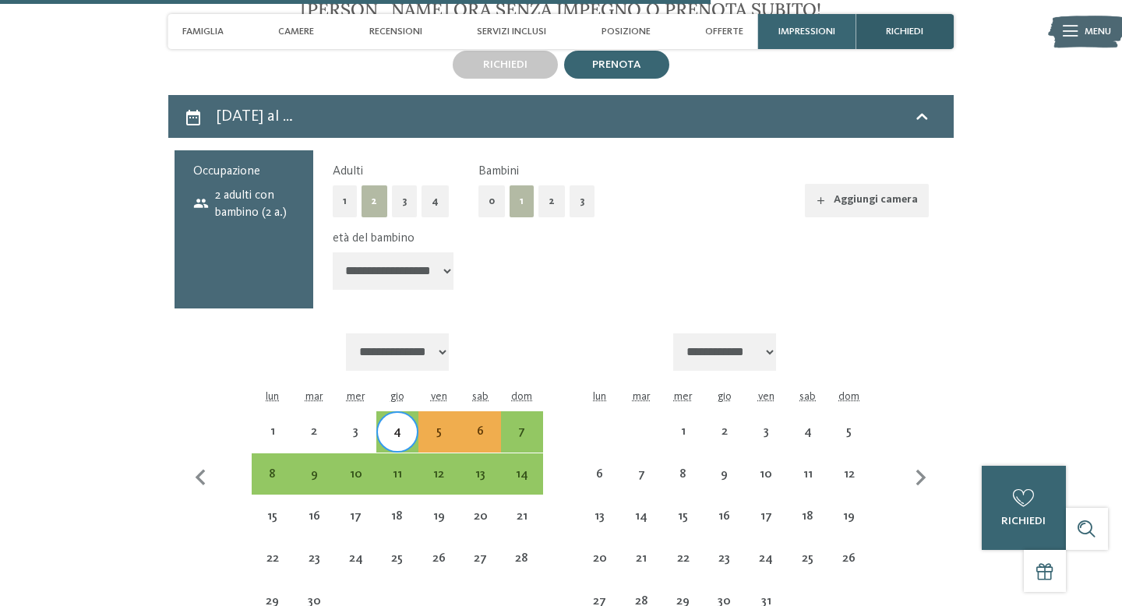
click at [909, 37] on span "richiedi" at bounding box center [904, 32] width 37 height 12
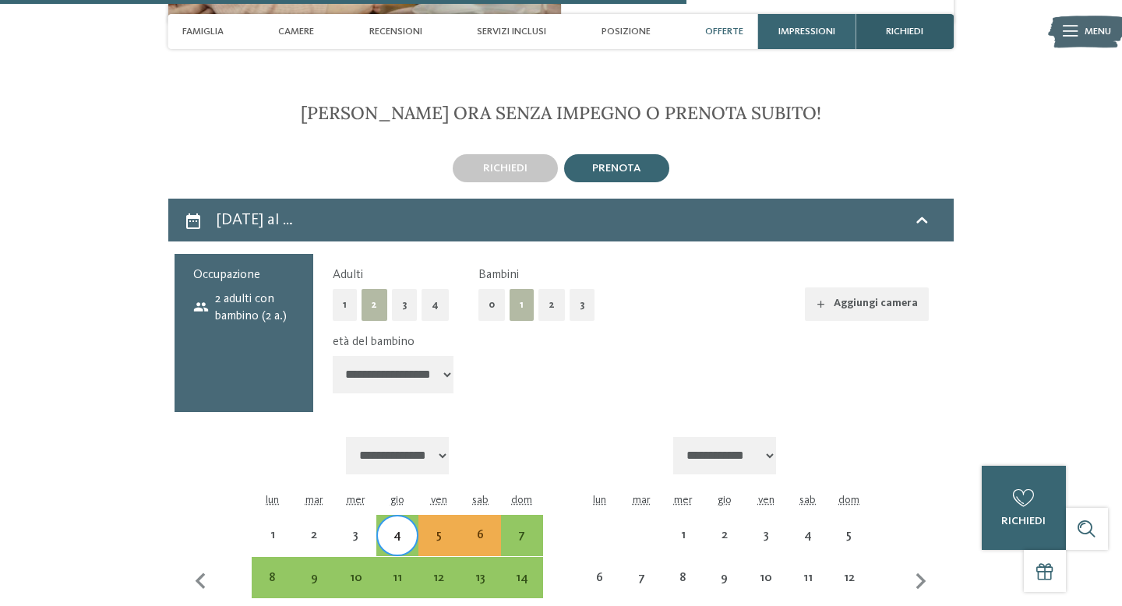
scroll to position [2843, 0]
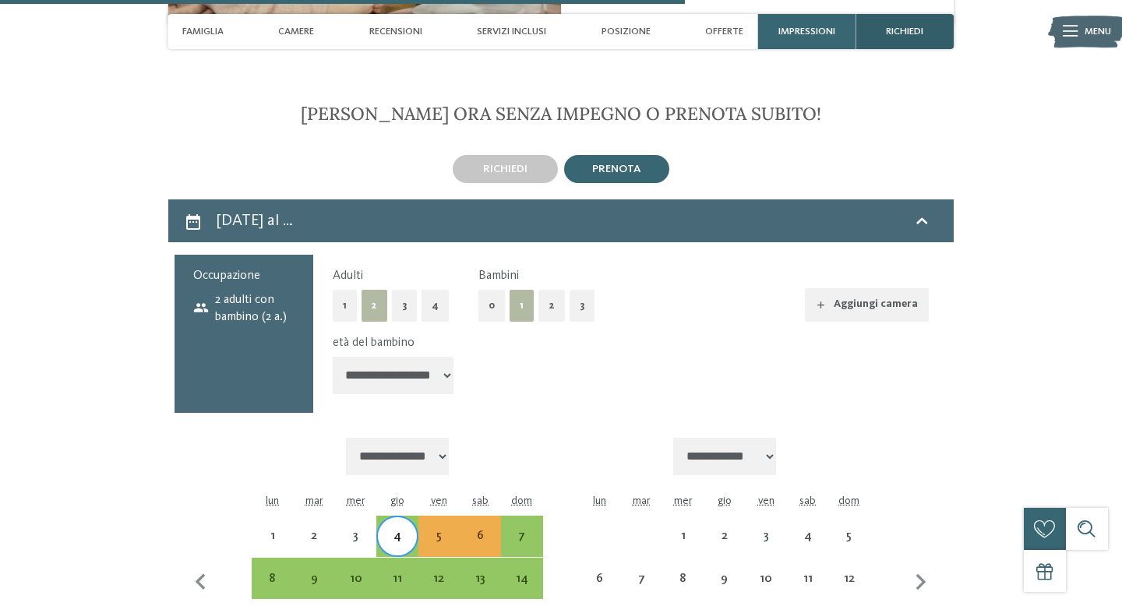
click at [909, 37] on span "richiedi" at bounding box center [904, 32] width 37 height 12
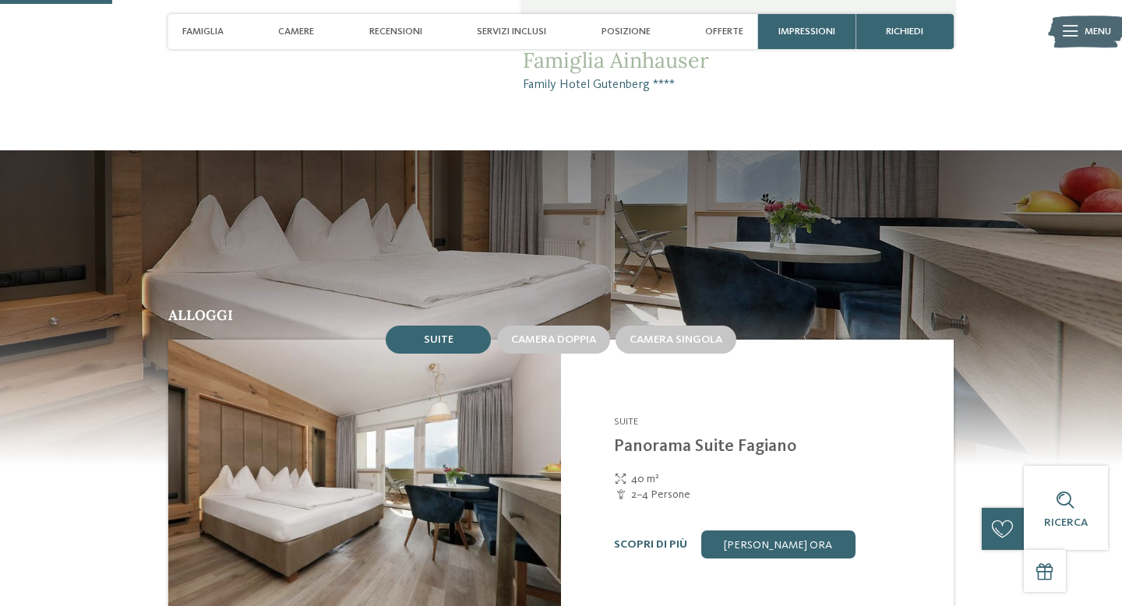
scroll to position [0, 0]
